Goal: Task Accomplishment & Management: Manage account settings

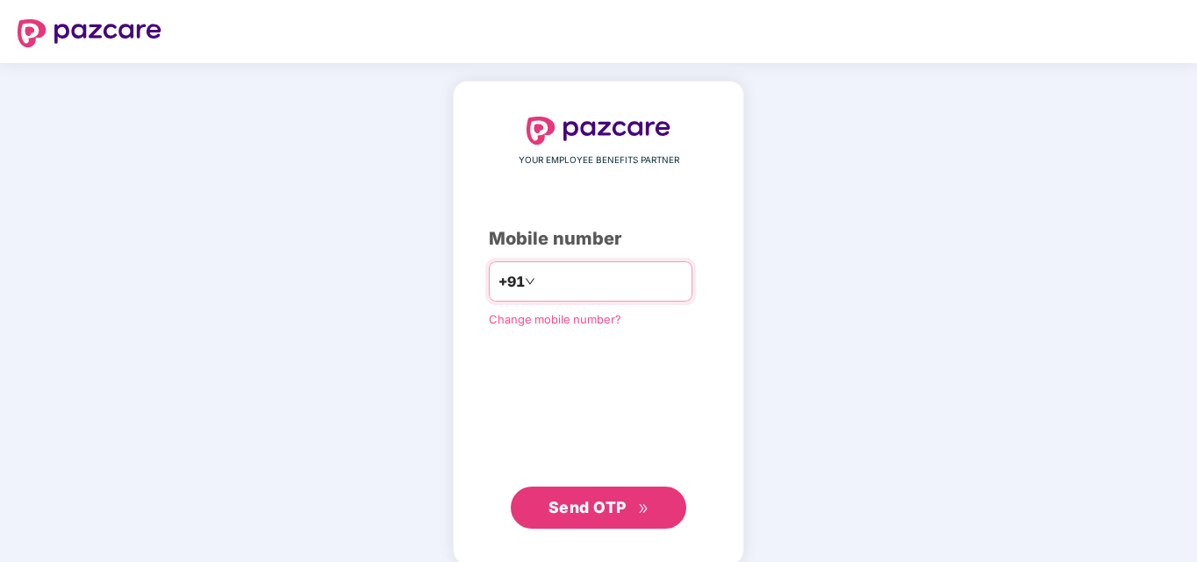
click at [590, 282] on input "number" at bounding box center [611, 282] width 144 height 28
type input "**********"
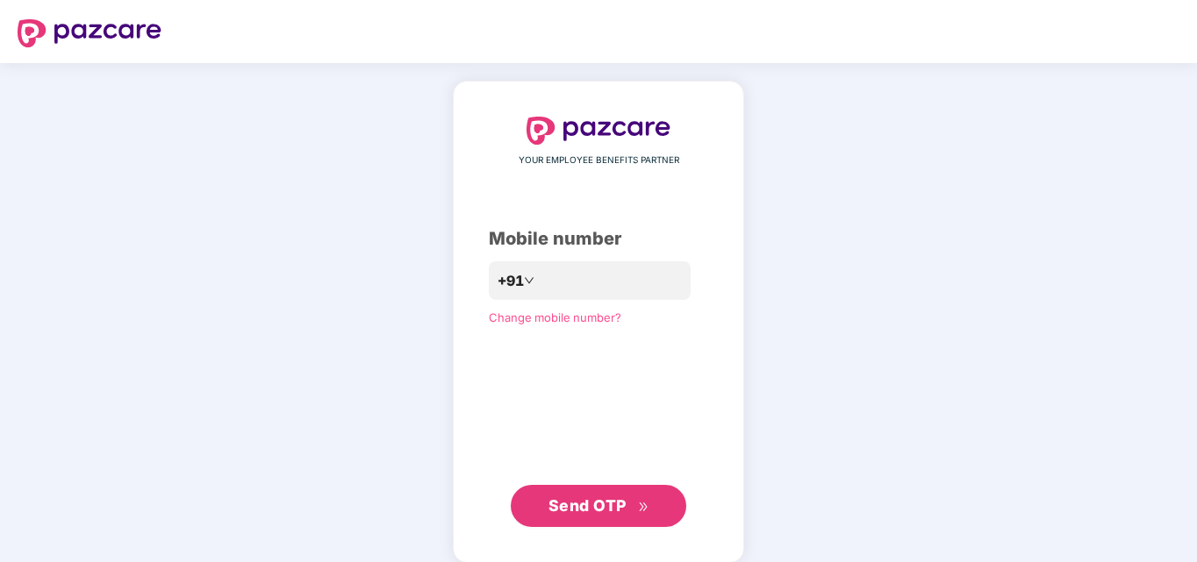
click at [621, 514] on span "Send OTP" at bounding box center [587, 506] width 78 height 18
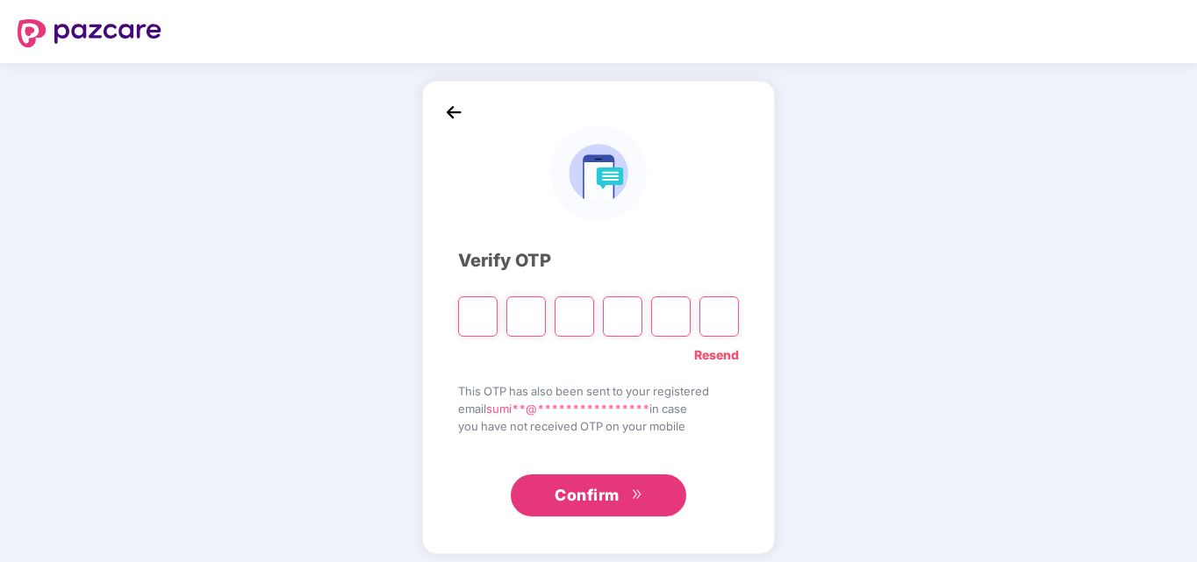
type input "*"
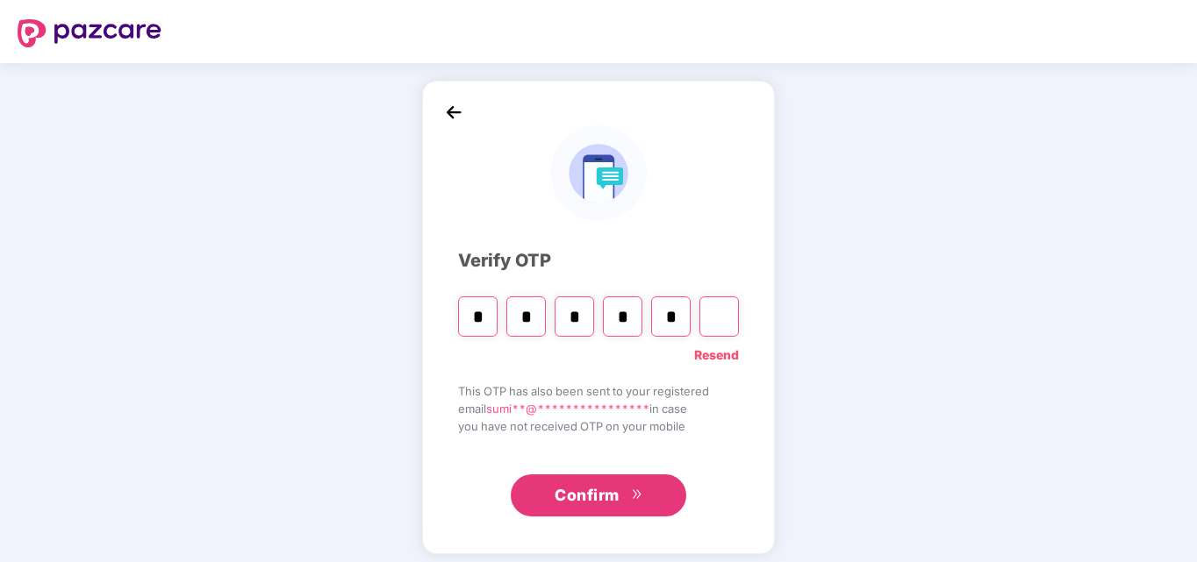
type input "*"
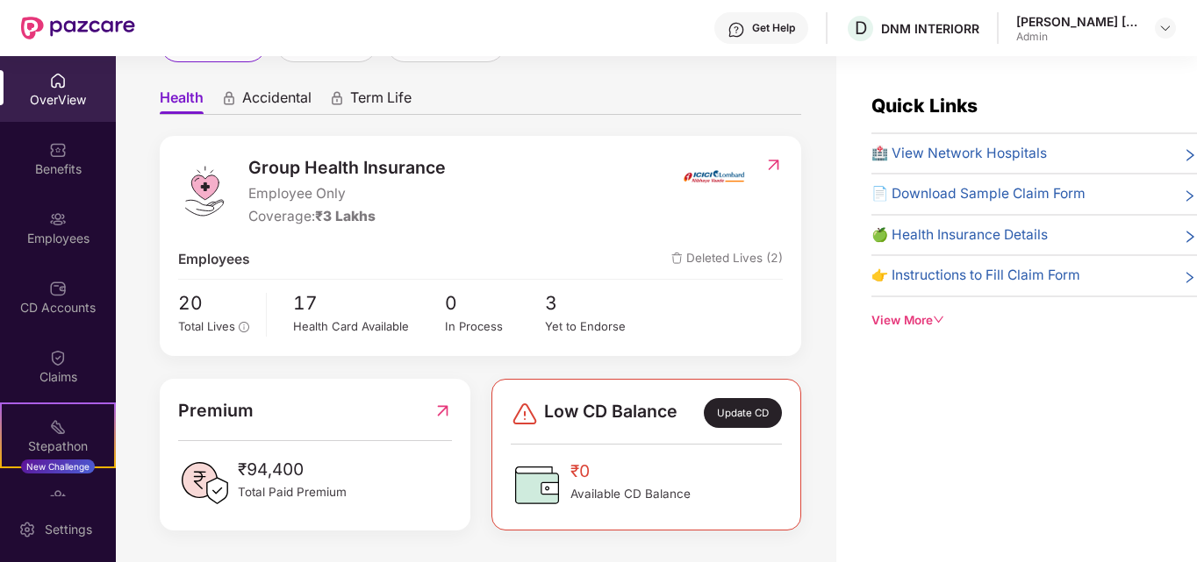
scroll to position [56, 0]
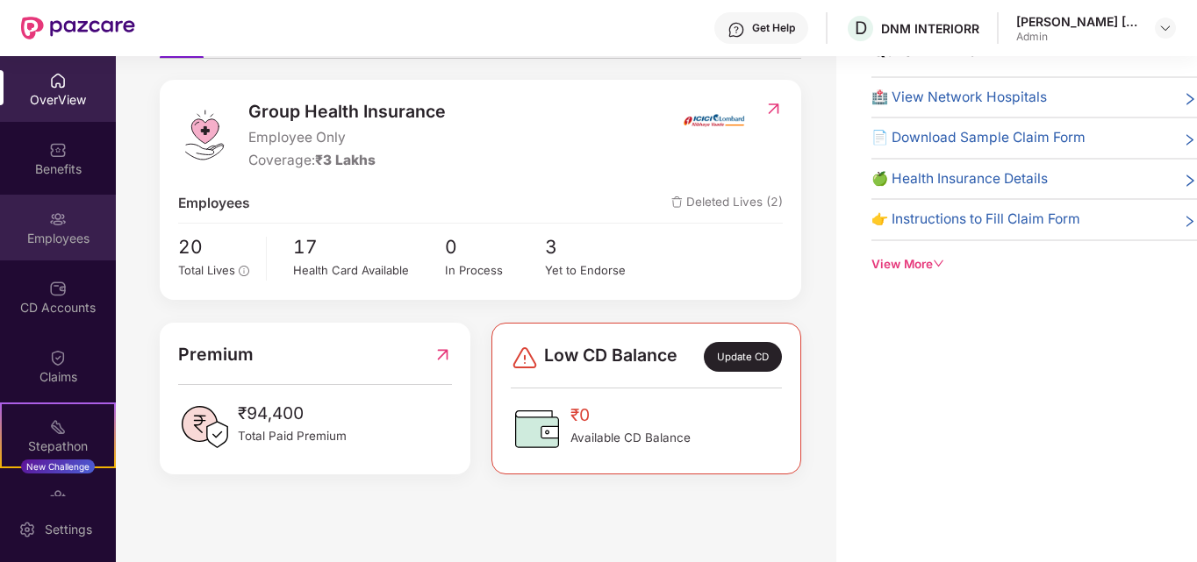
click at [51, 231] on div "Employees" at bounding box center [58, 239] width 116 height 18
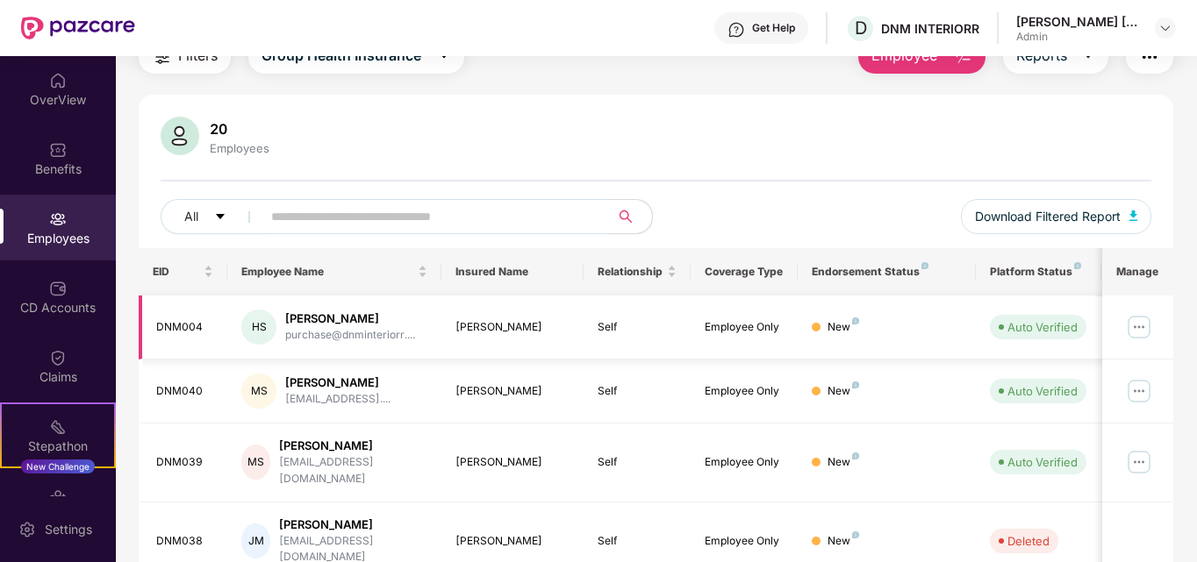
scroll to position [78, 0]
click at [221, 212] on icon "caret-down" at bounding box center [220, 217] width 12 height 12
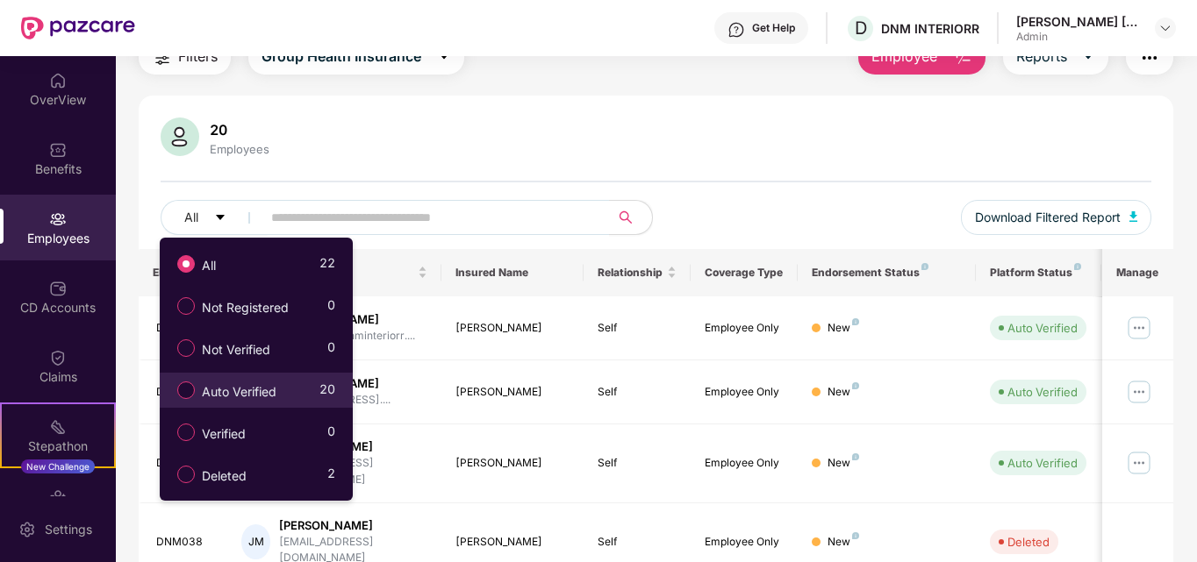
click at [283, 390] on span "Auto Verified" at bounding box center [239, 392] width 89 height 19
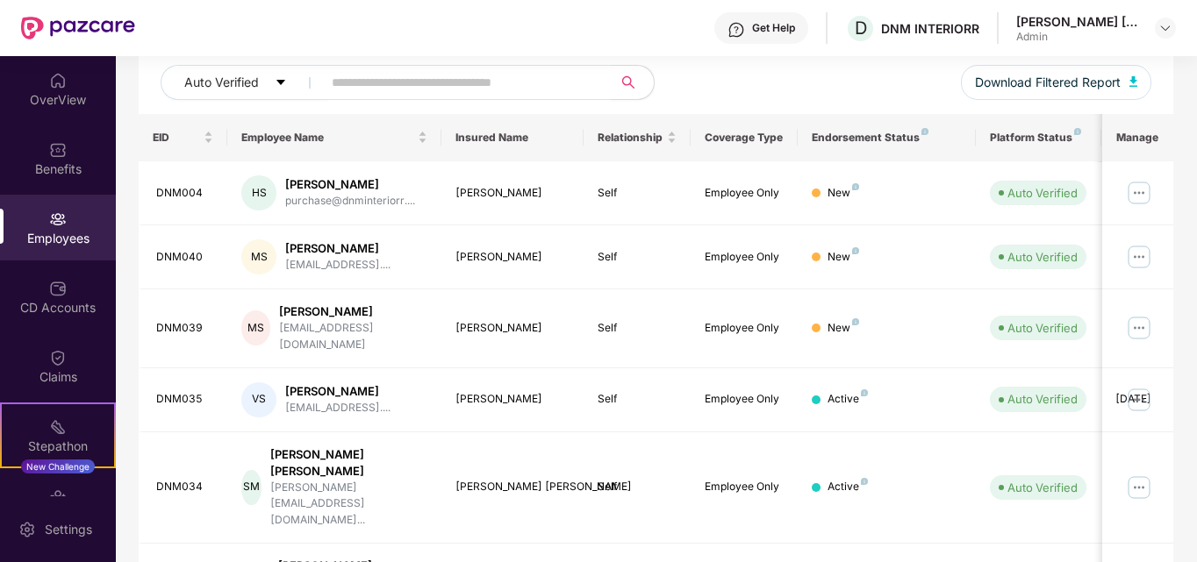
scroll to position [227, 0]
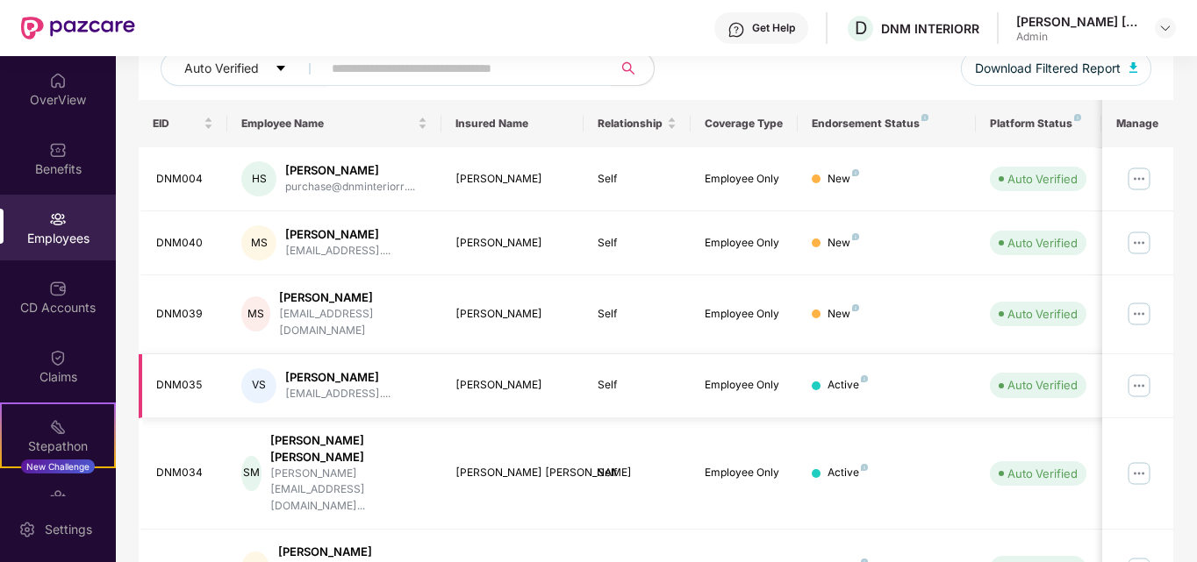
click at [1148, 380] on img at bounding box center [1139, 386] width 28 height 28
click at [1019, 356] on td "Auto Verified" at bounding box center [1038, 386] width 125 height 64
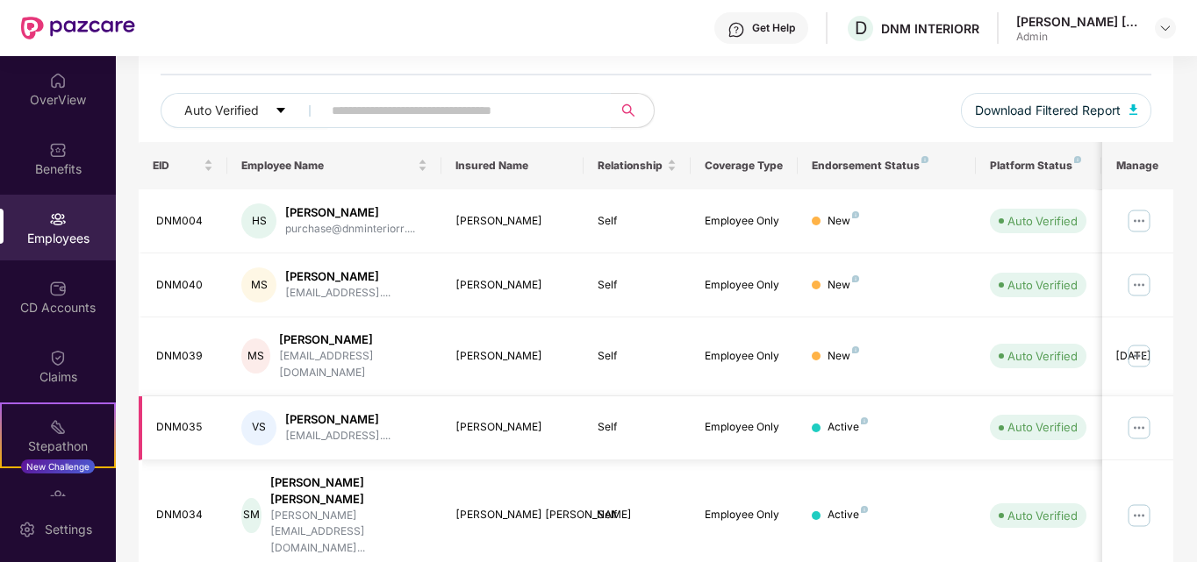
scroll to position [0, 0]
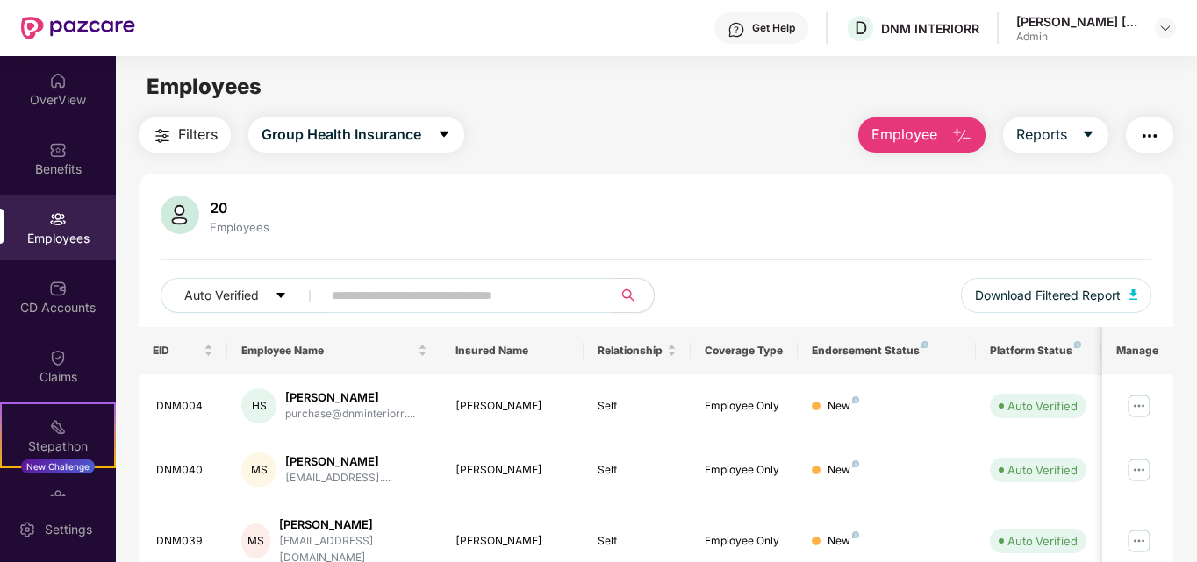
click at [943, 132] on button "Employee" at bounding box center [921, 135] width 127 height 35
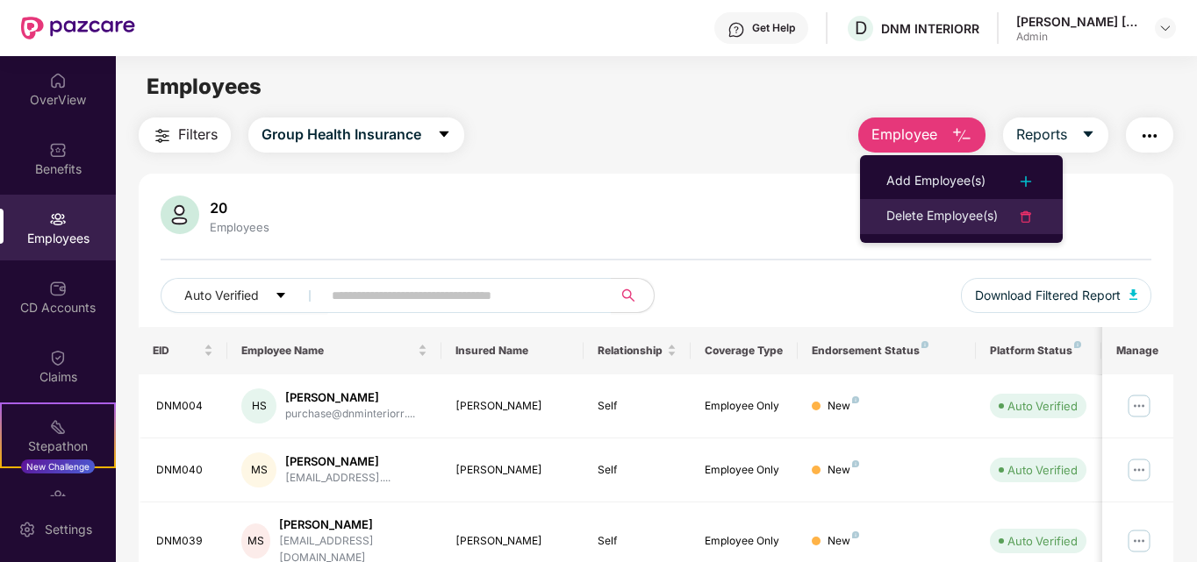
click at [948, 212] on div "Delete Employee(s)" at bounding box center [941, 216] width 111 height 21
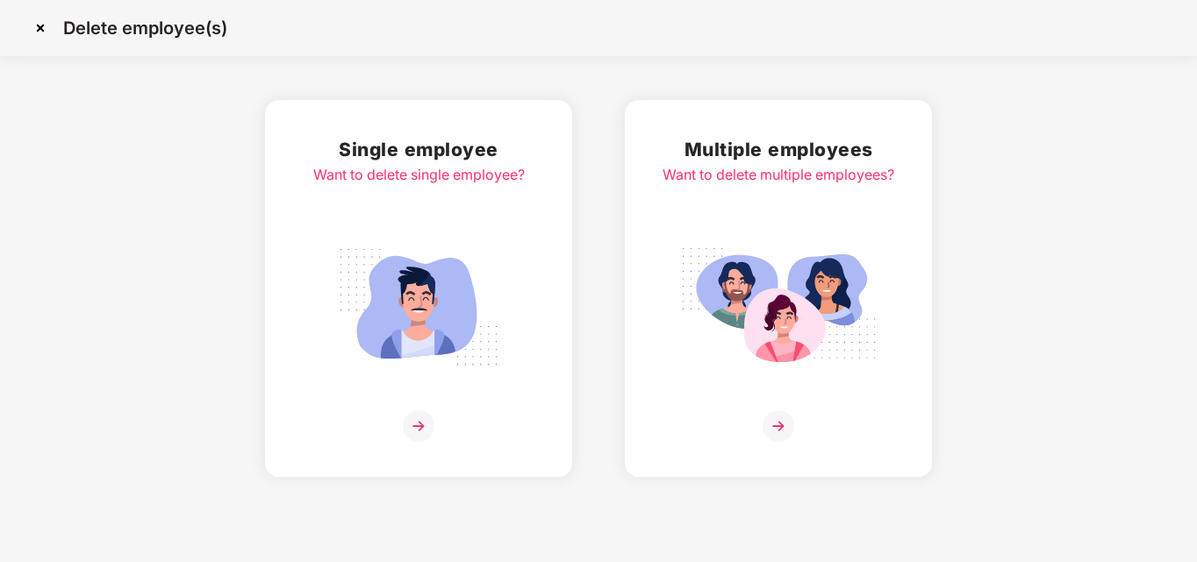
click at [761, 366] on img at bounding box center [778, 307] width 197 height 137
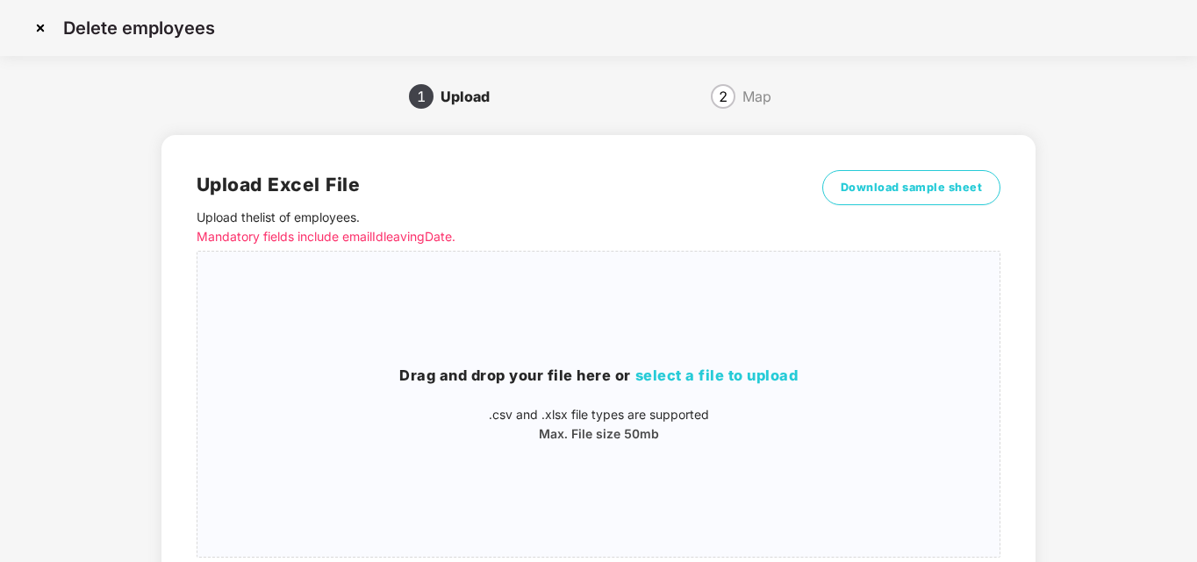
click at [35, 33] on img at bounding box center [40, 28] width 28 height 28
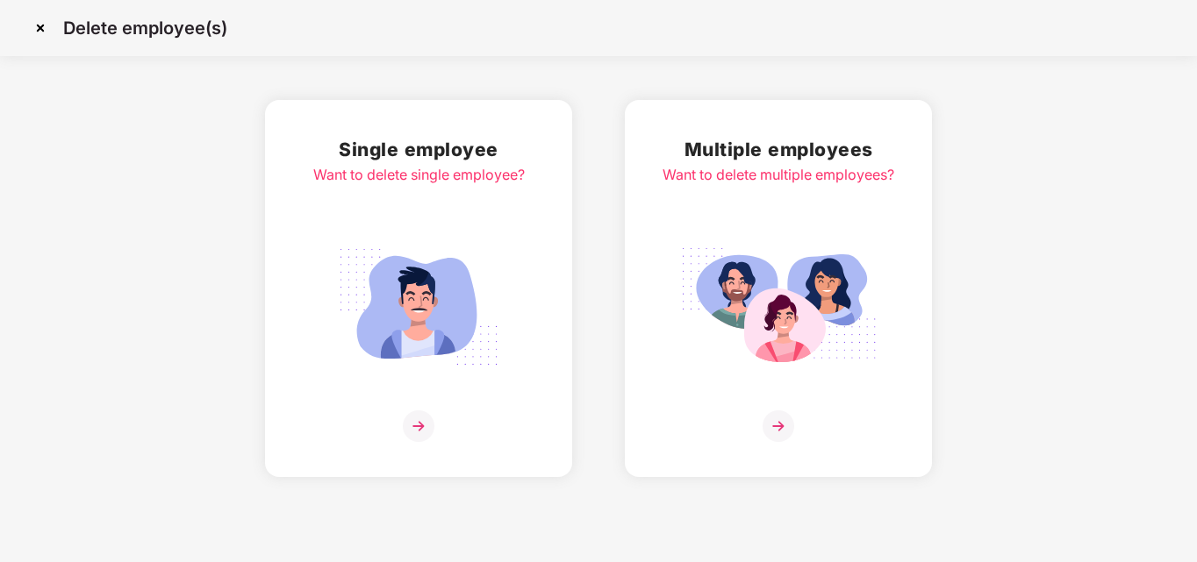
click at [431, 289] on img at bounding box center [418, 307] width 197 height 137
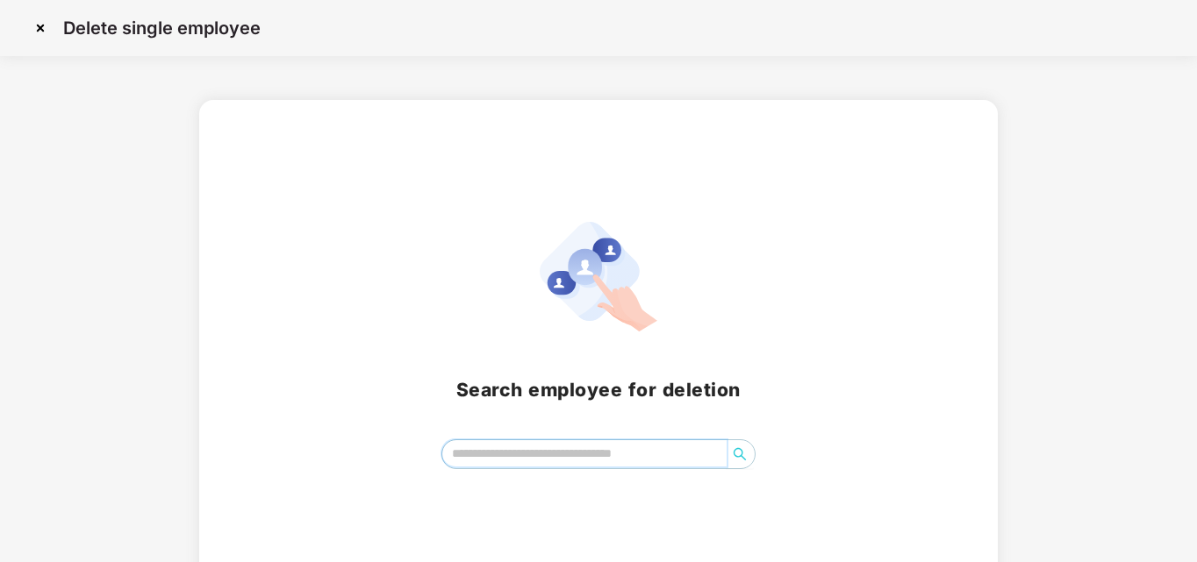
click at [533, 454] on input "search" at bounding box center [584, 453] width 285 height 26
type input "**"
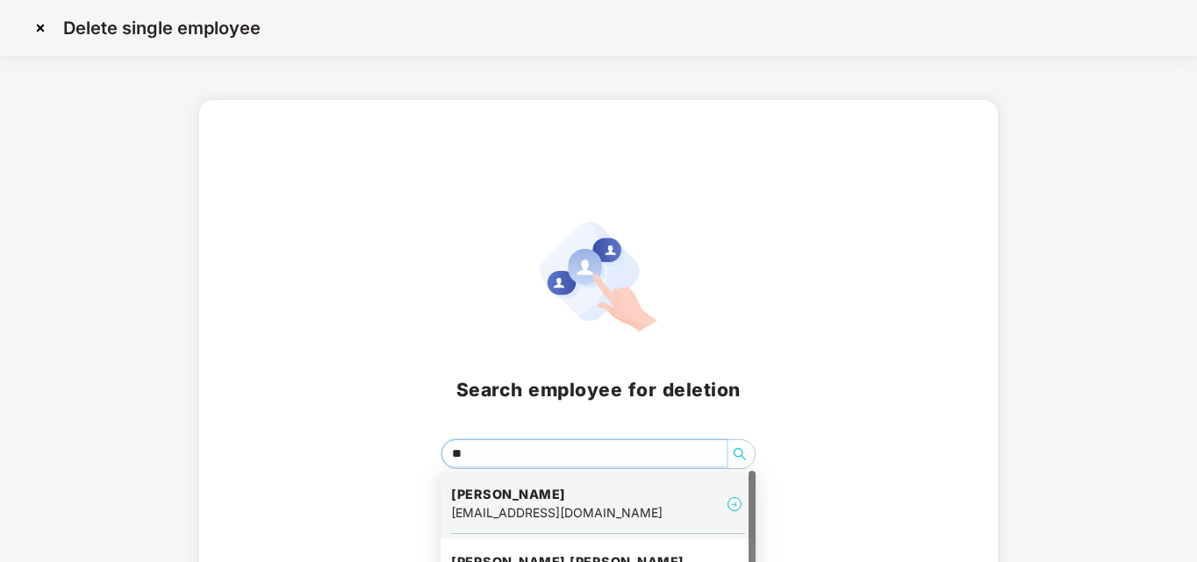
click at [593, 502] on h4 "[PERSON_NAME]" at bounding box center [556, 495] width 211 height 18
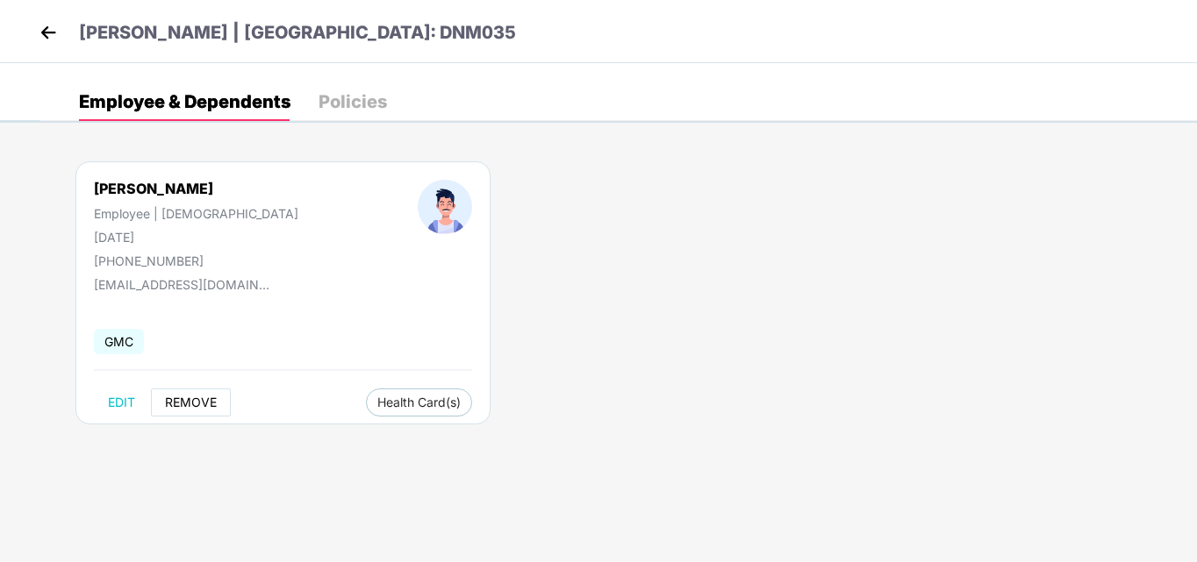
click at [174, 409] on span "REMOVE" at bounding box center [191, 403] width 52 height 14
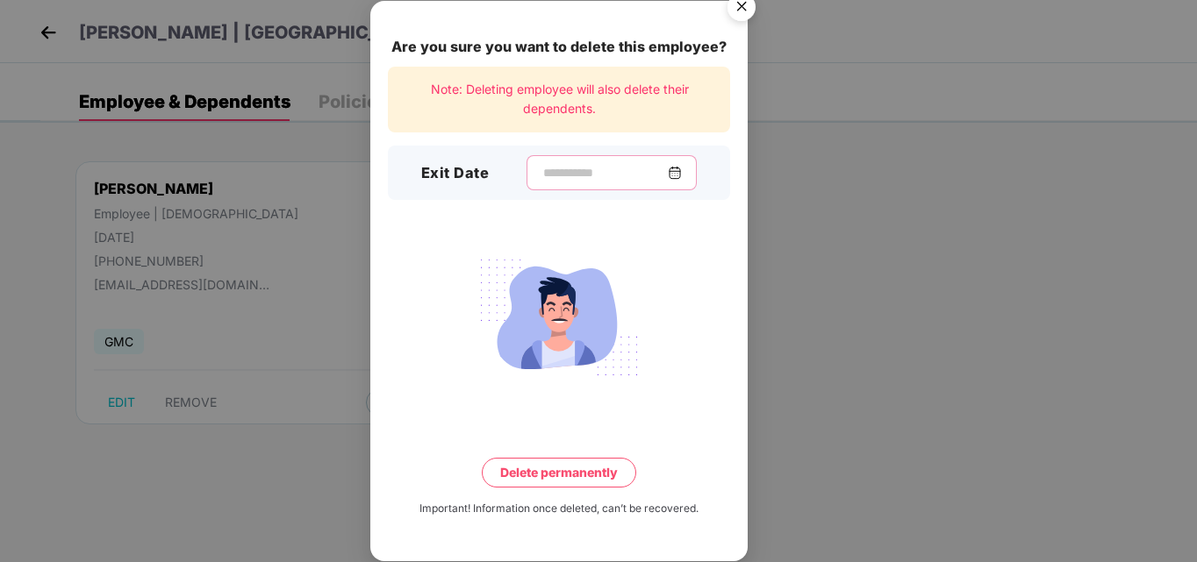
click at [627, 173] on input at bounding box center [604, 173] width 126 height 18
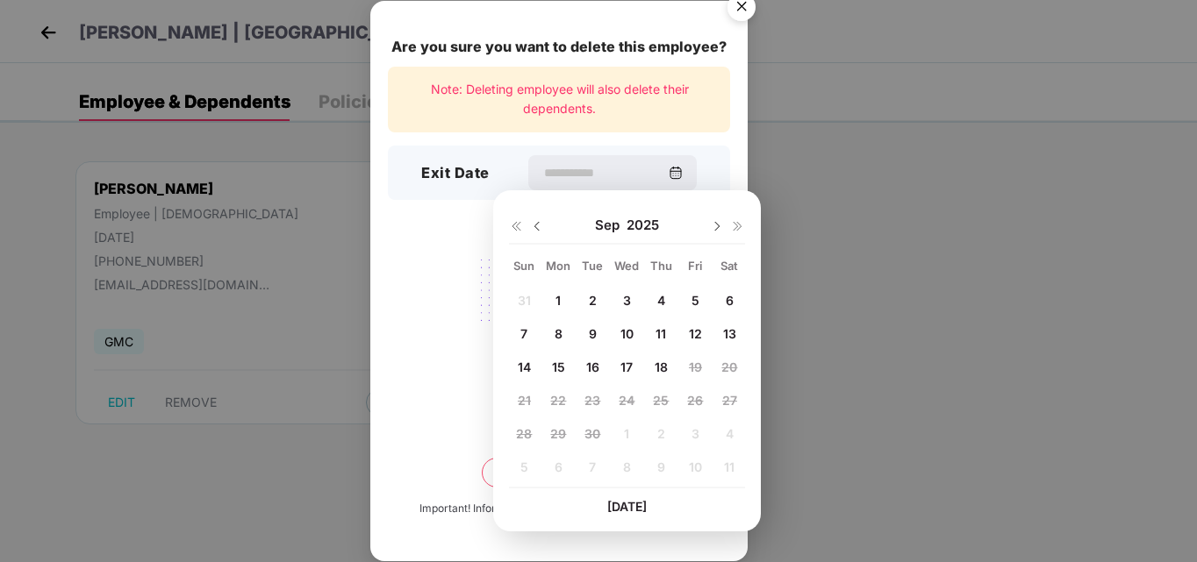
click at [558, 295] on span "1" at bounding box center [557, 300] width 5 height 15
type input "**********"
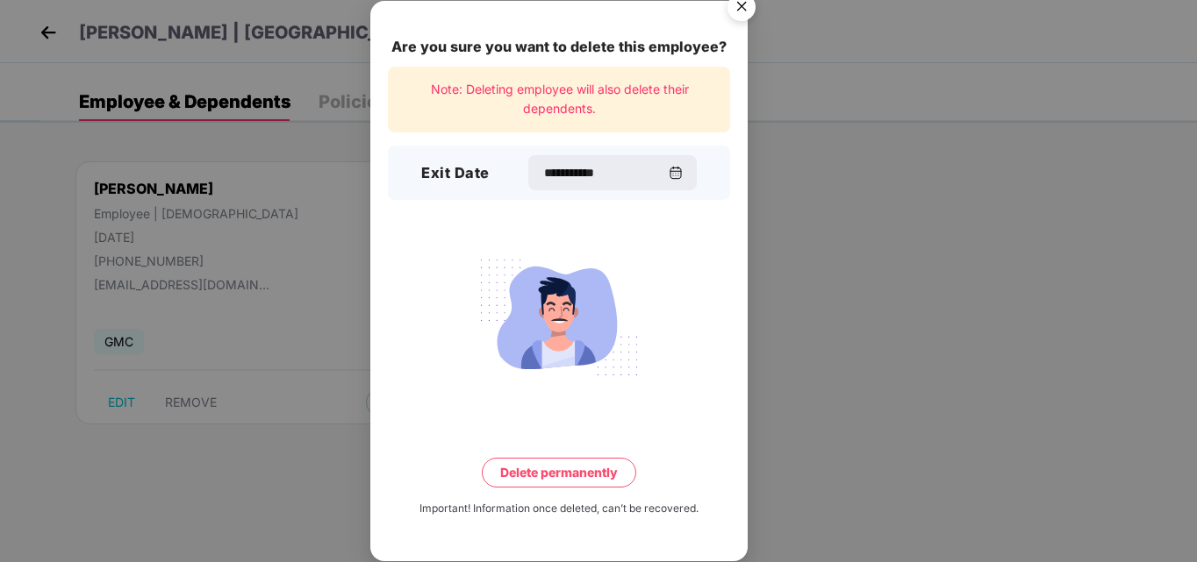
click at [560, 463] on button "Delete permanently" at bounding box center [559, 473] width 154 height 30
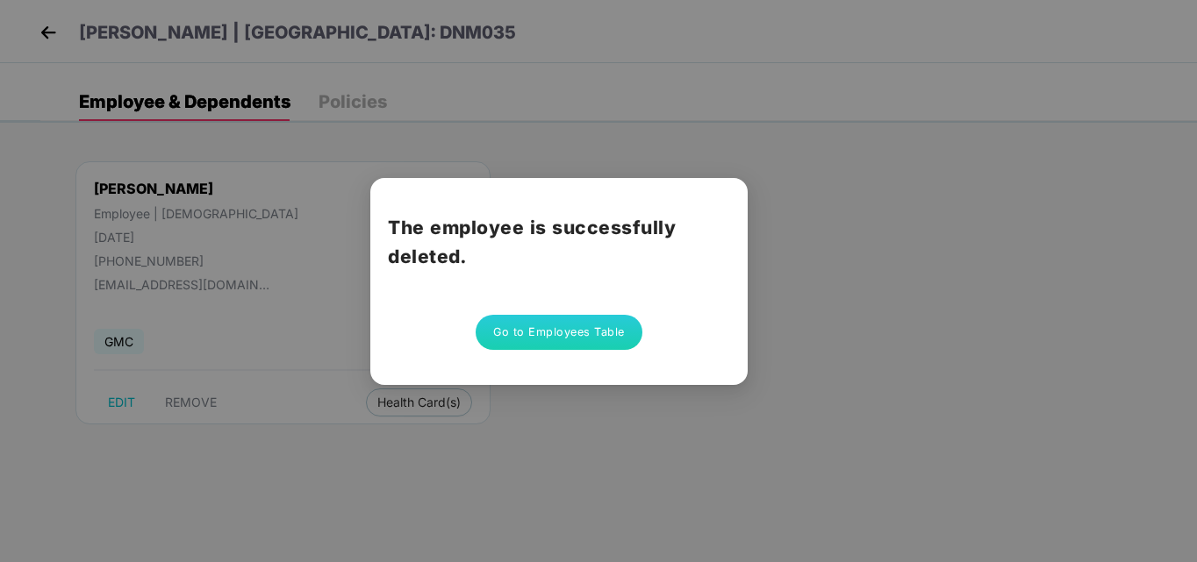
click at [562, 326] on button "Go to Employees Table" at bounding box center [559, 332] width 167 height 35
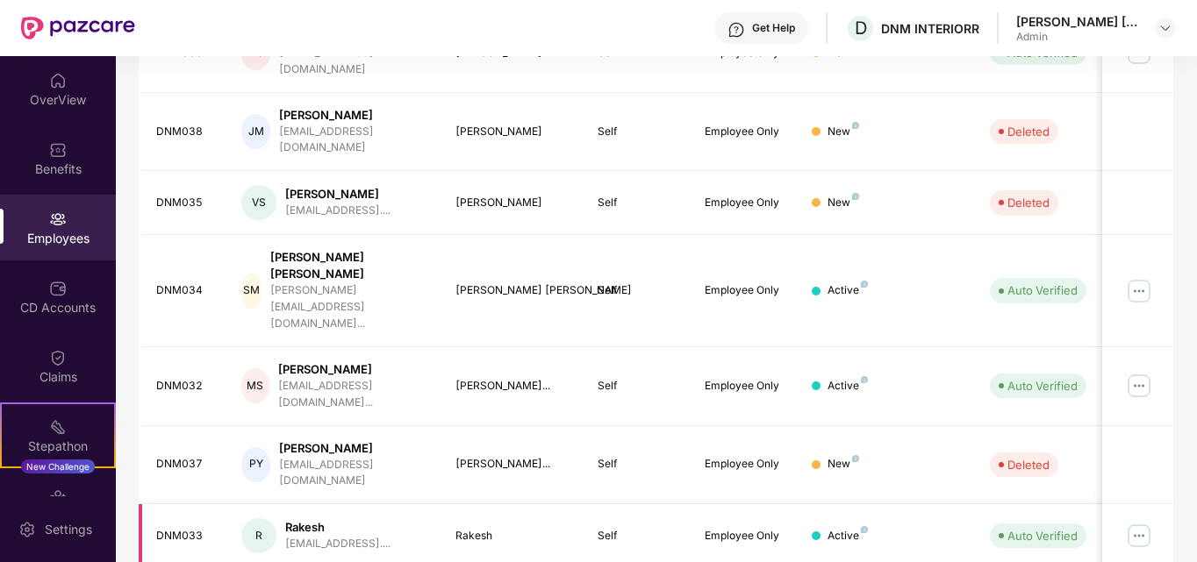
scroll to position [493, 0]
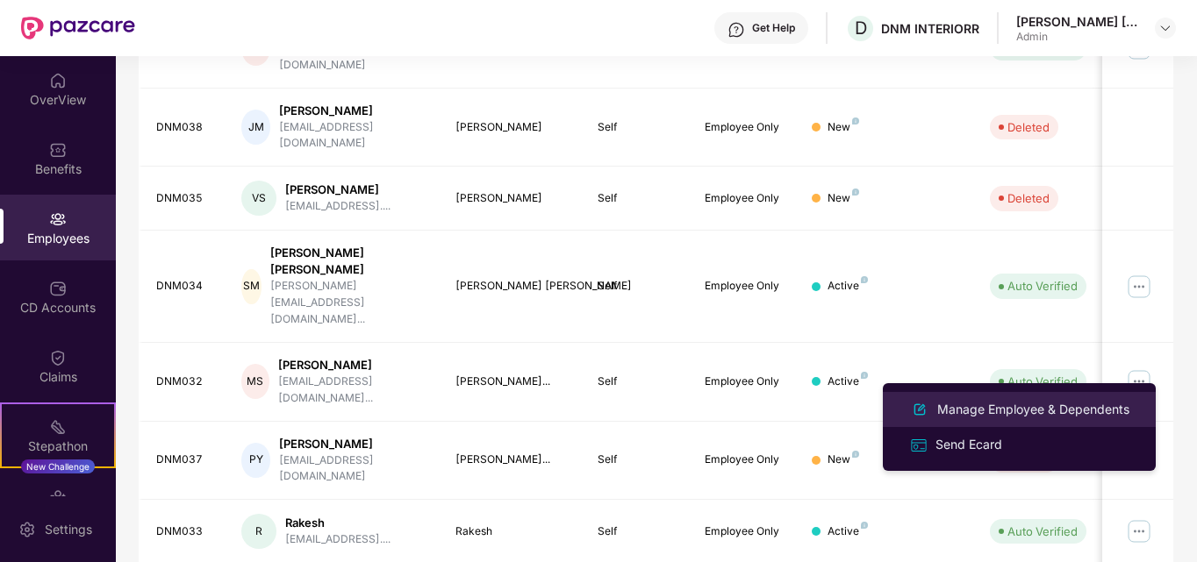
click at [1048, 410] on div "Manage Employee & Dependents" at bounding box center [1033, 409] width 199 height 19
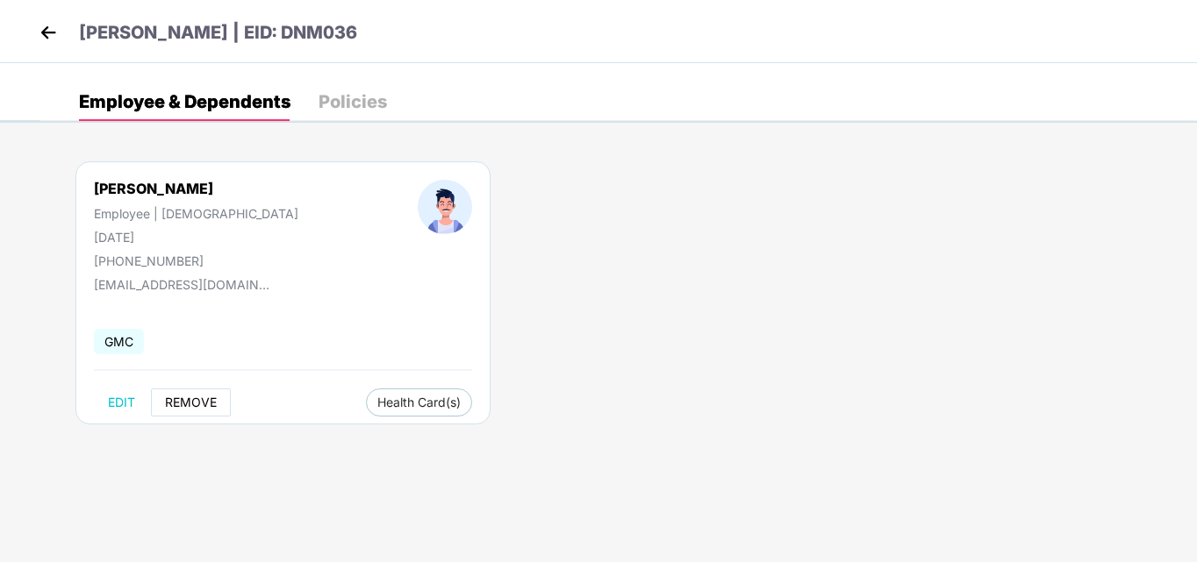
click at [194, 400] on span "REMOVE" at bounding box center [191, 403] width 52 height 14
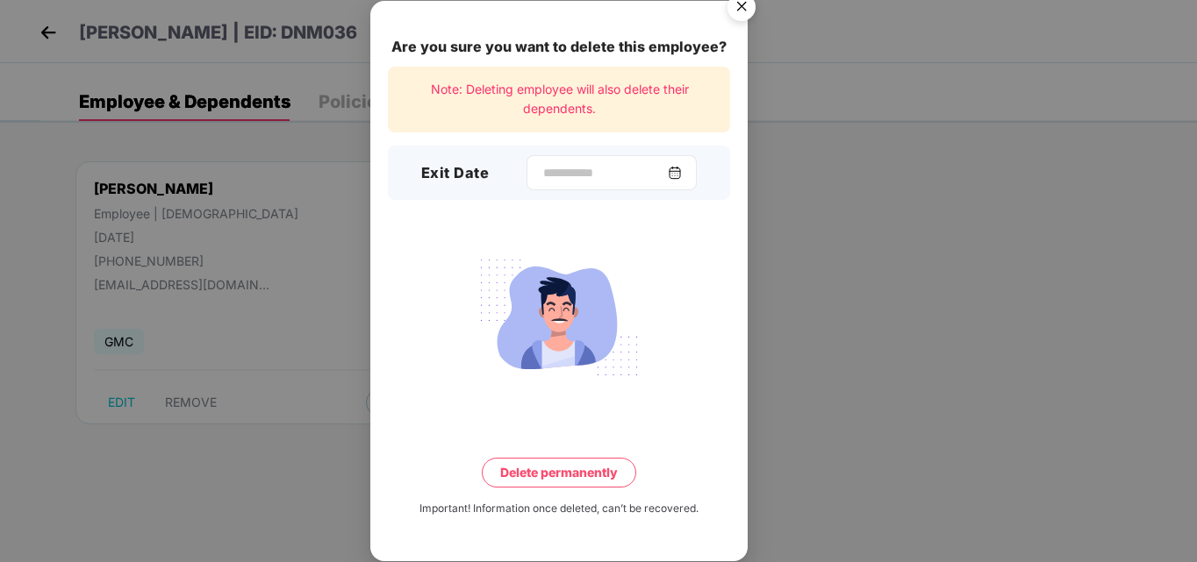
click at [682, 180] on img at bounding box center [675, 173] width 14 height 14
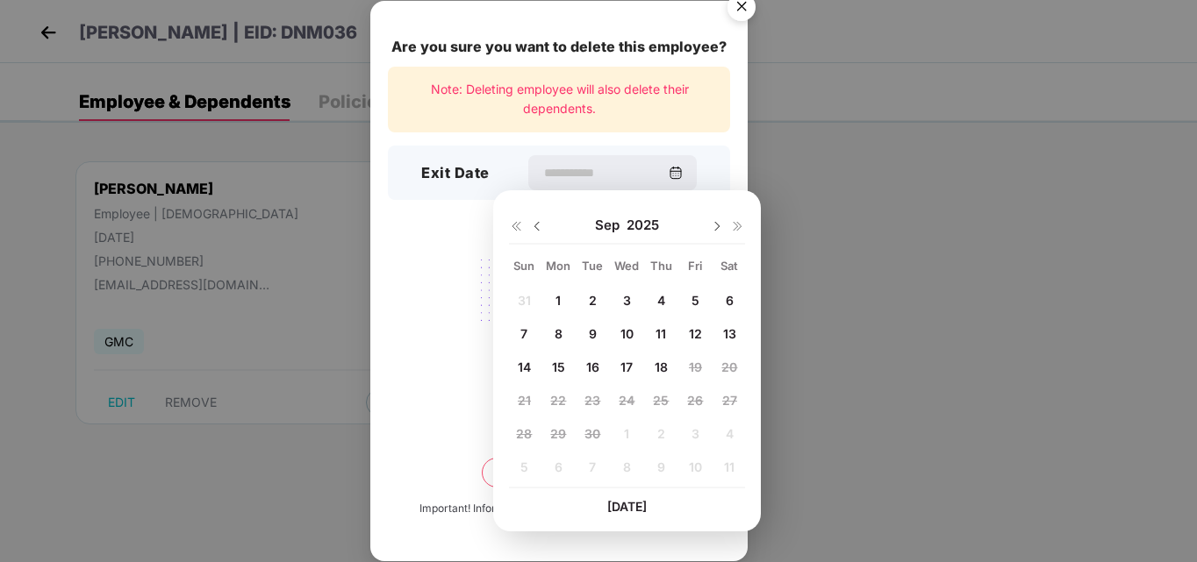
click at [539, 216] on div "[DATE]" at bounding box center [627, 225] width 236 height 35
click at [538, 224] on img at bounding box center [537, 226] width 14 height 14
click at [617, 404] on div "20" at bounding box center [626, 400] width 26 height 26
type input "**********"
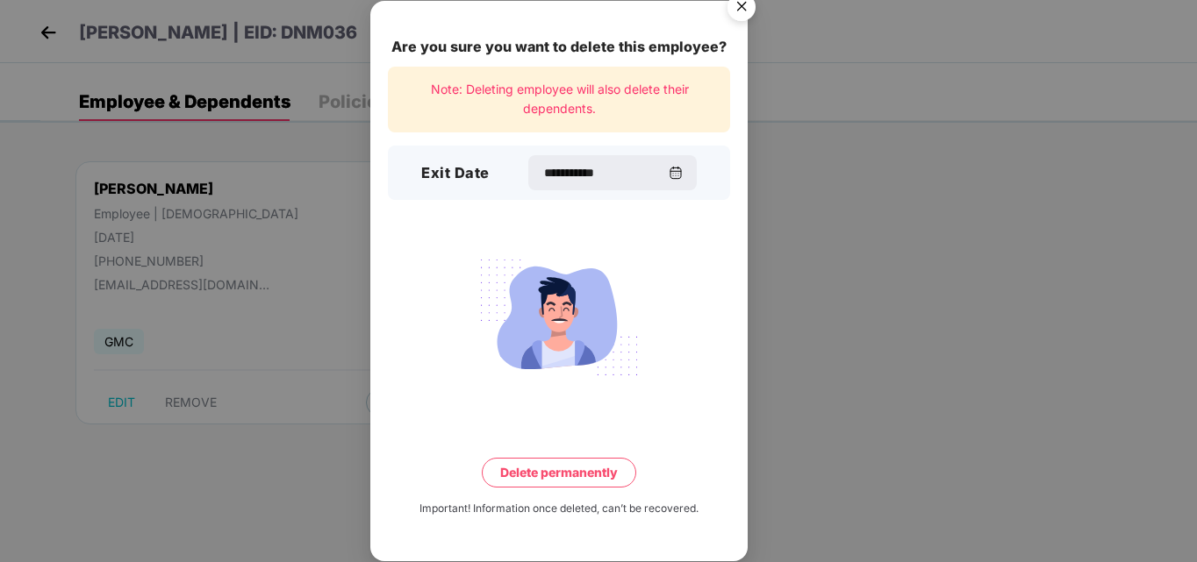
click at [573, 481] on button "Delete permanently" at bounding box center [559, 473] width 154 height 30
click at [573, 481] on button "Delete permanently" at bounding box center [559, 473] width 183 height 30
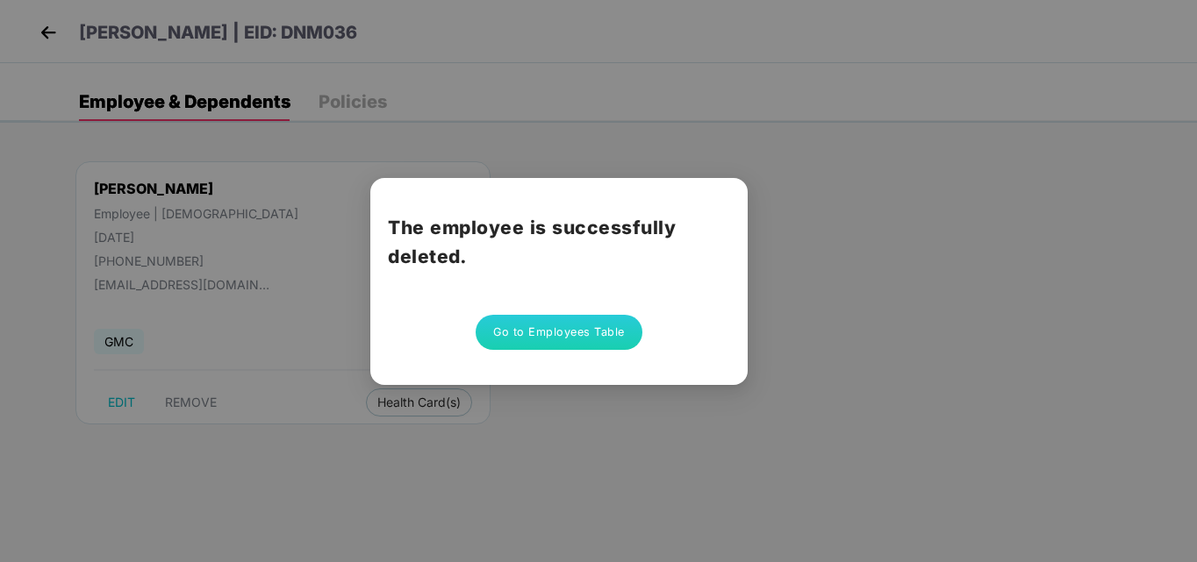
click at [549, 342] on button "Go to Employees Table" at bounding box center [559, 332] width 167 height 35
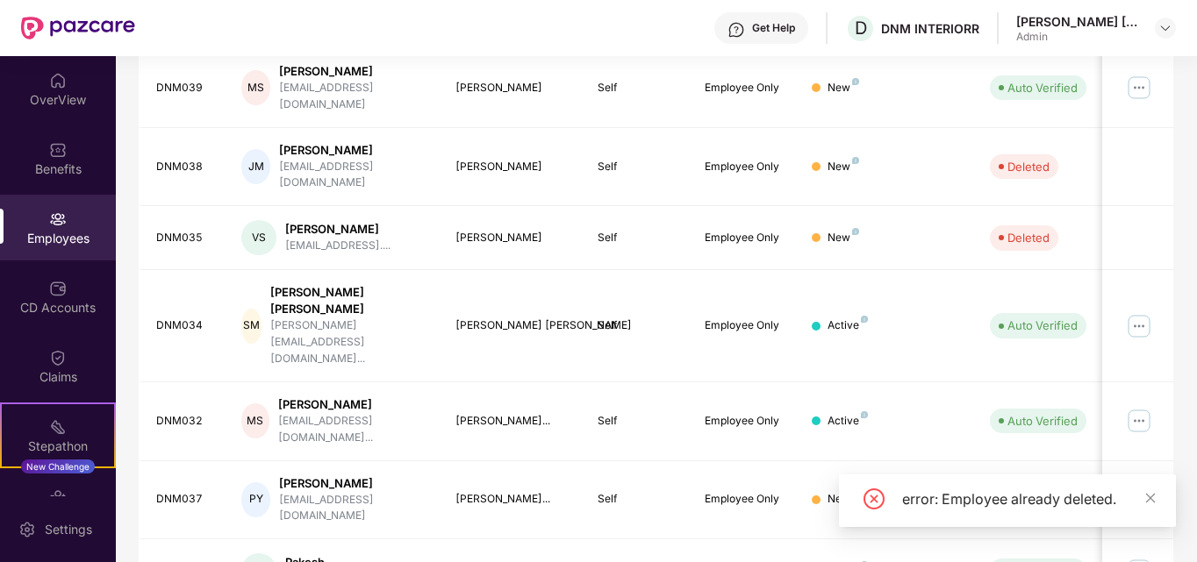
scroll to position [516, 0]
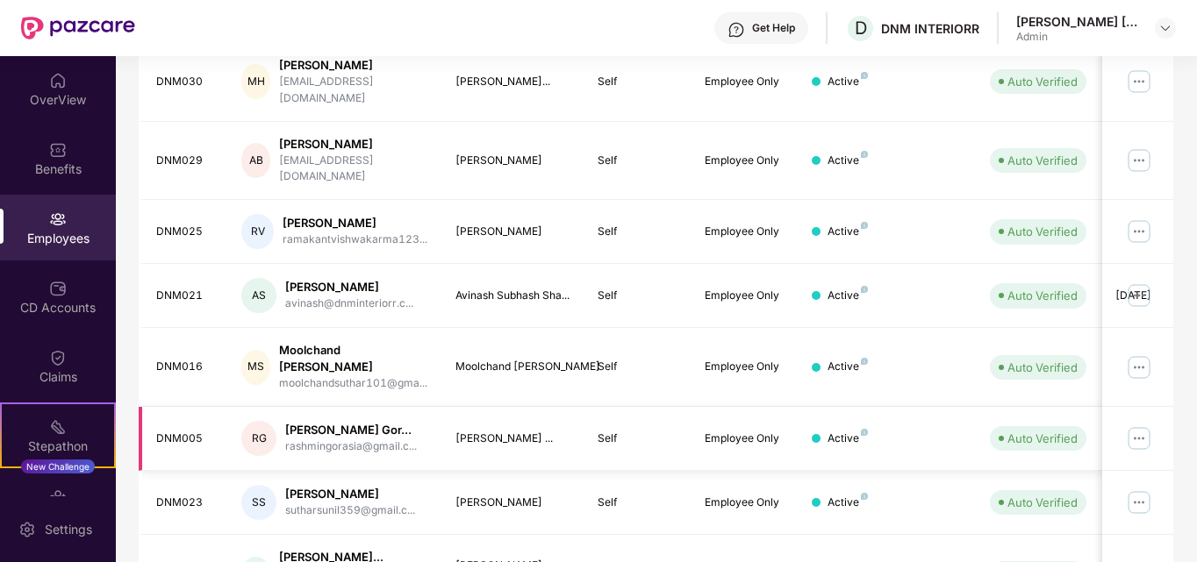
scroll to position [397, 0]
click at [1141, 281] on img at bounding box center [1139, 295] width 28 height 28
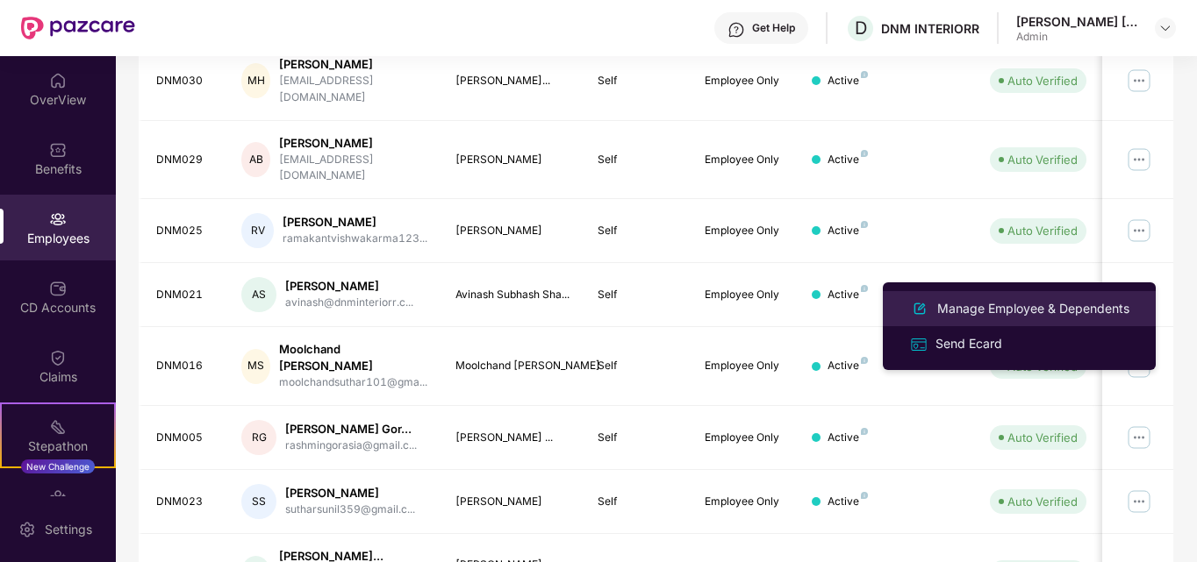
click at [970, 313] on div "Manage Employee & Dependents" at bounding box center [1033, 308] width 199 height 19
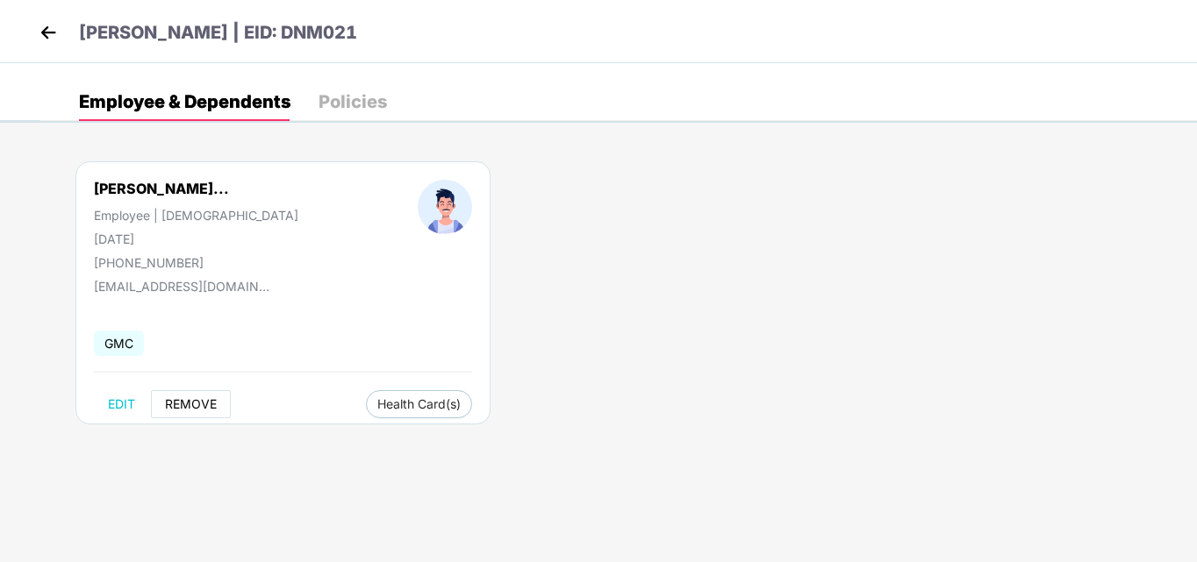
click at [175, 401] on span "REMOVE" at bounding box center [191, 404] width 52 height 14
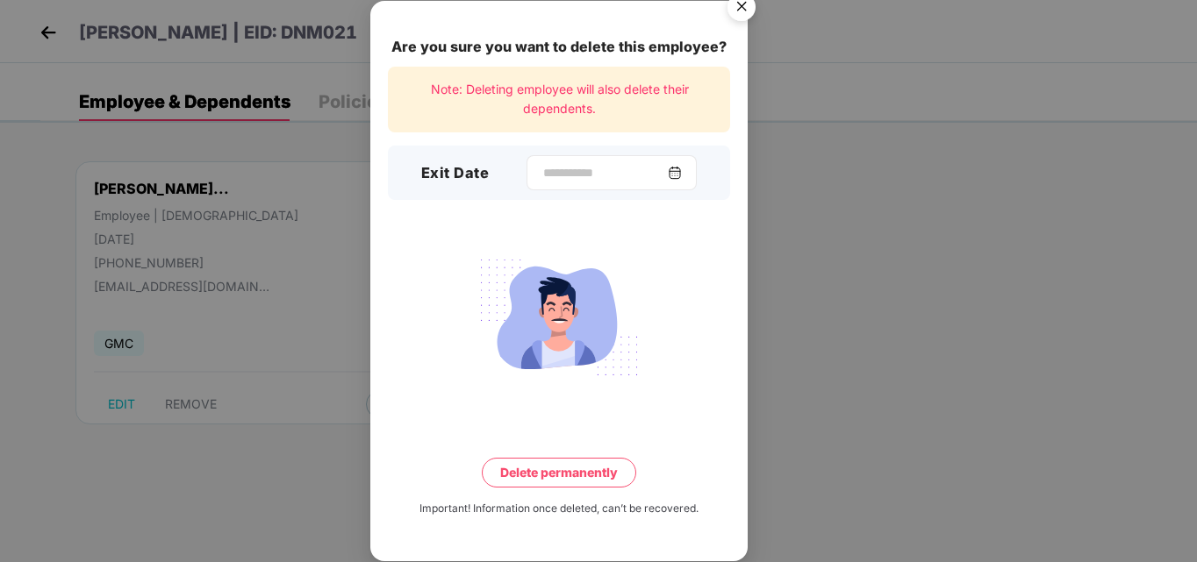
click at [682, 176] on img at bounding box center [675, 173] width 14 height 14
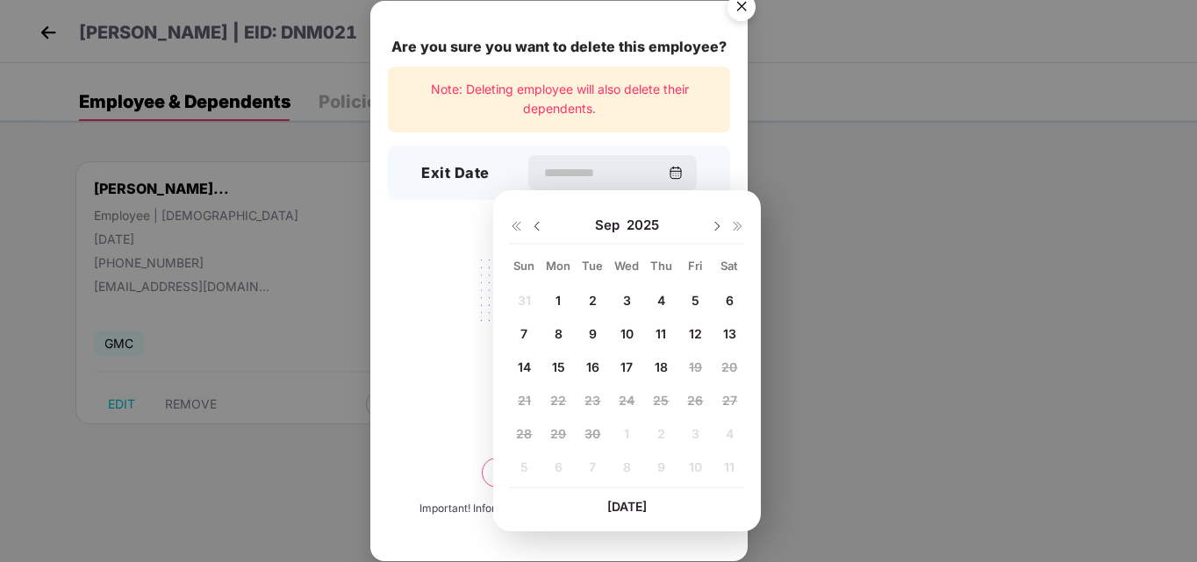
click at [533, 233] on img at bounding box center [537, 226] width 14 height 14
click at [520, 467] on span "31" at bounding box center [524, 467] width 13 height 15
type input "**********"
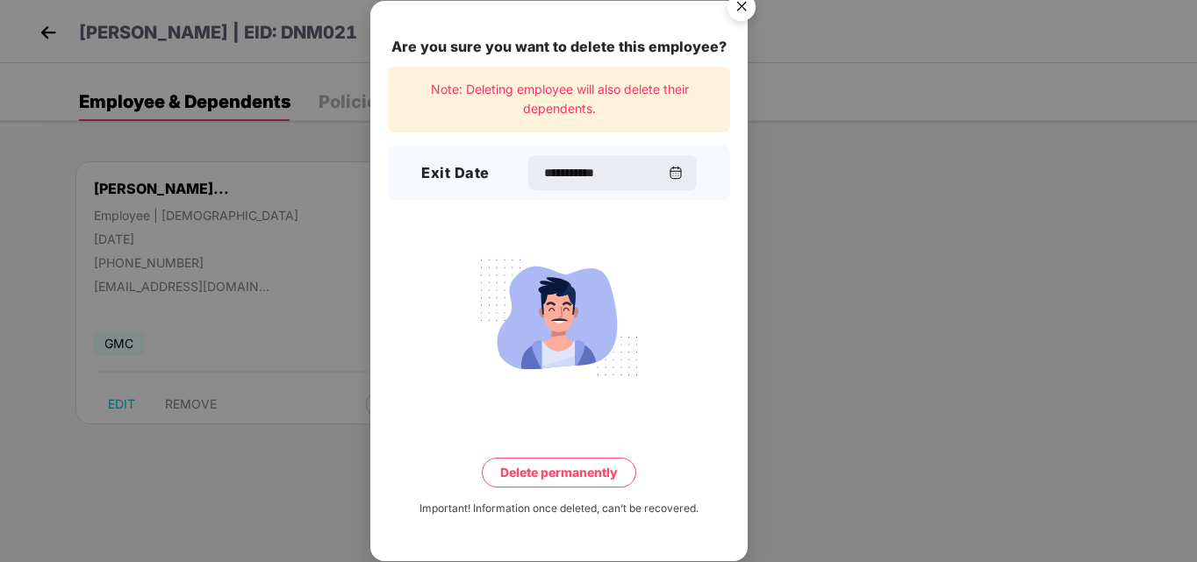
click at [590, 476] on button "Delete permanently" at bounding box center [559, 473] width 154 height 30
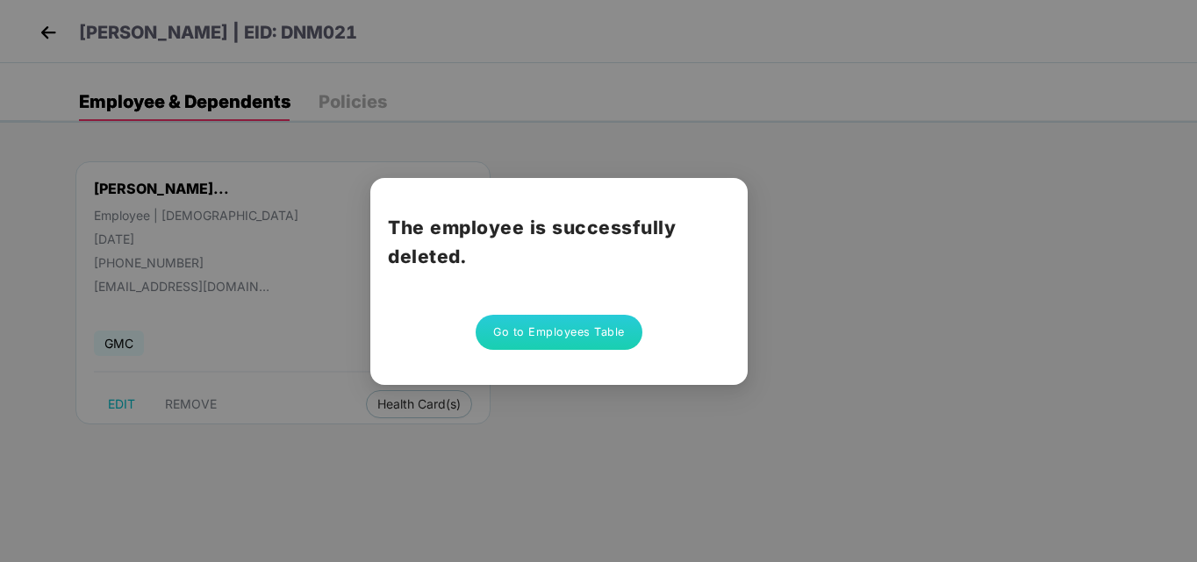
click at [586, 337] on button "Go to Employees Table" at bounding box center [559, 332] width 167 height 35
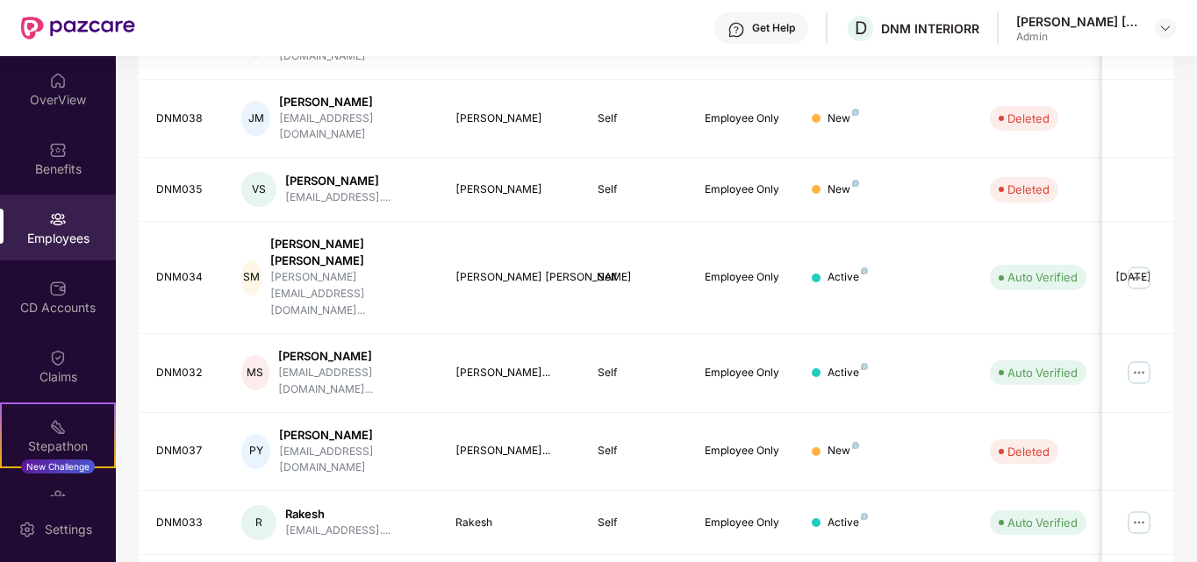
scroll to position [516, 0]
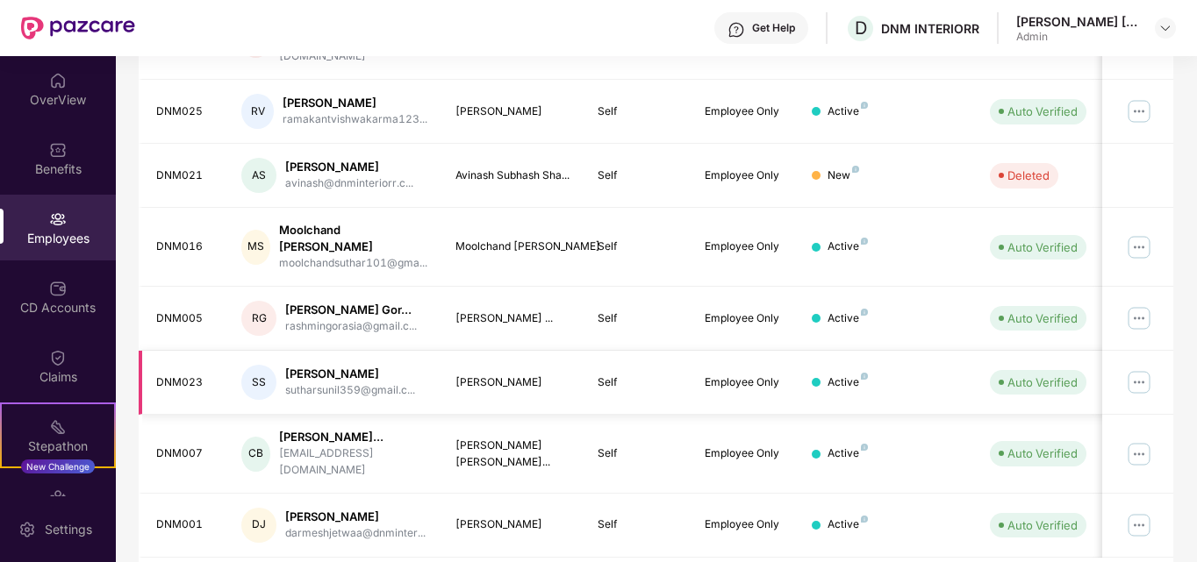
scroll to position [0, 0]
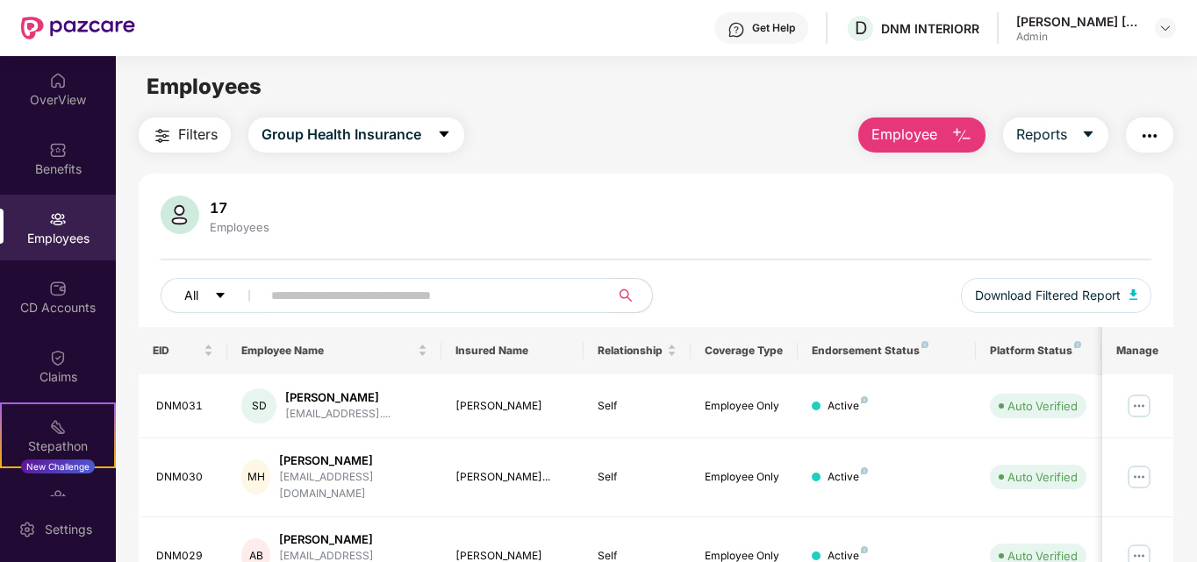
click at [204, 297] on button "All" at bounding box center [214, 295] width 107 height 35
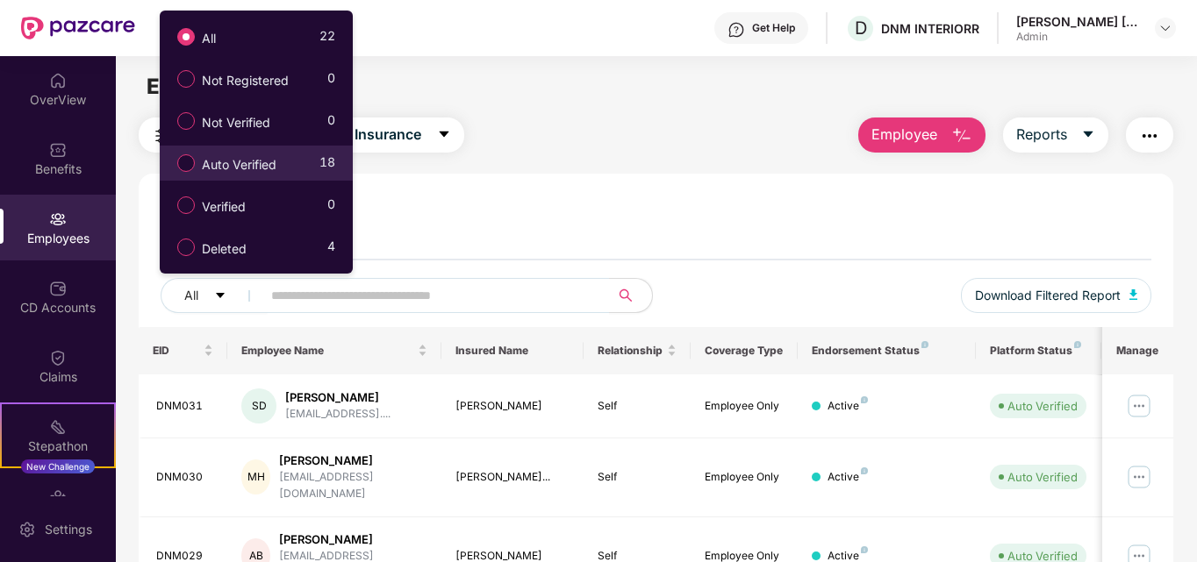
click at [304, 167] on div "Auto Verified 18" at bounding box center [251, 163] width 167 height 30
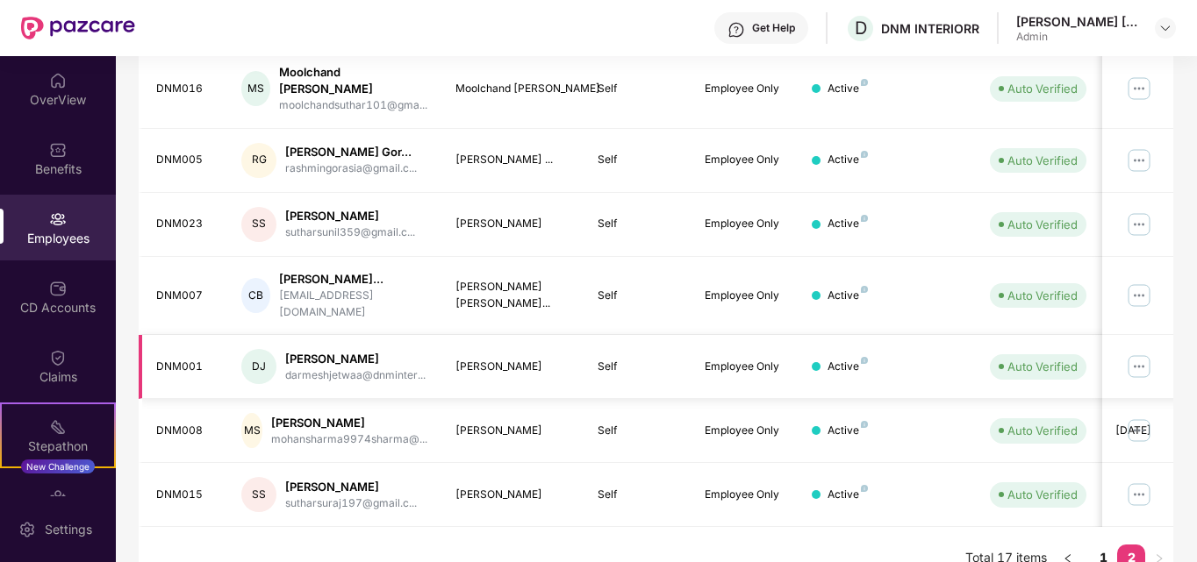
scroll to position [354, 0]
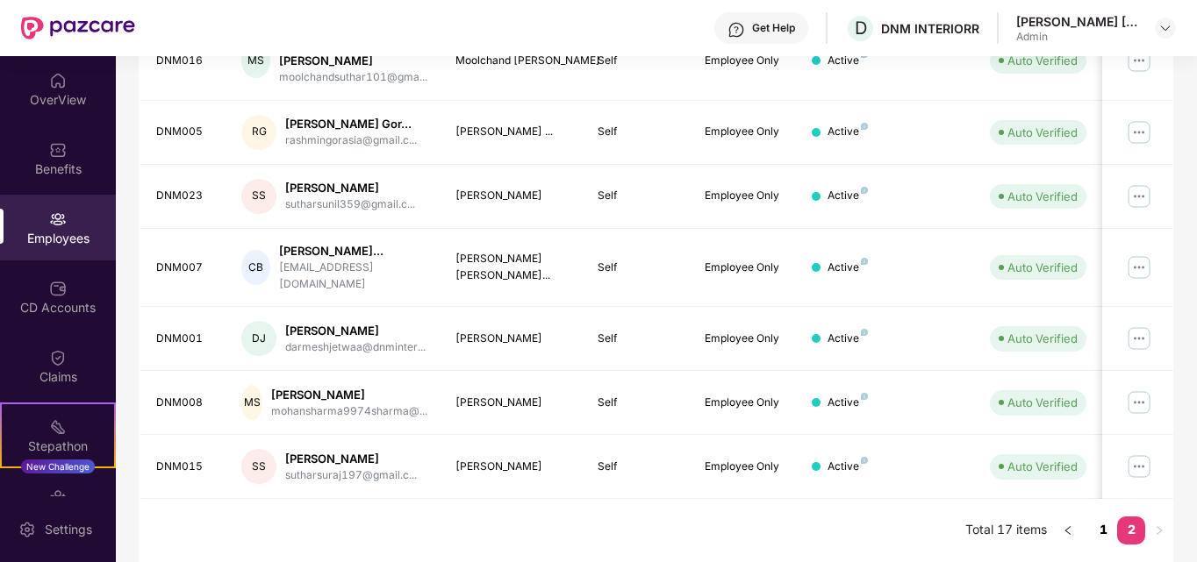
click at [1108, 536] on link "1" at bounding box center [1103, 530] width 28 height 26
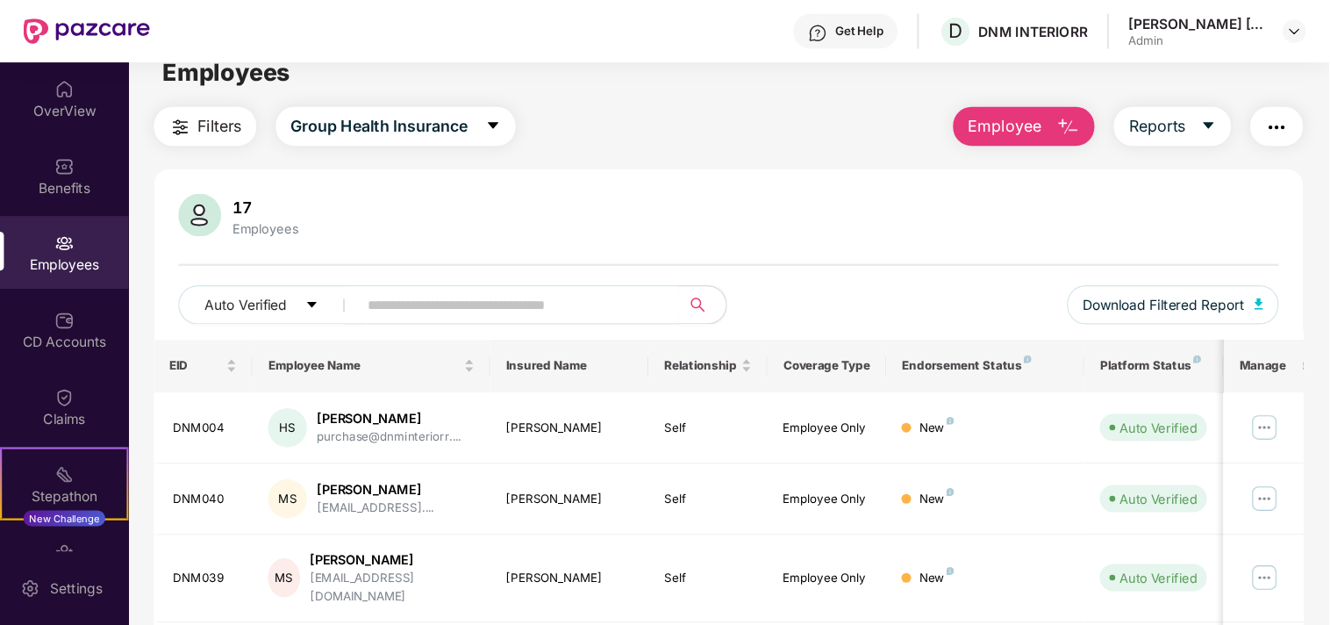
scroll to position [0, 0]
